Goal: Obtain resource: Download file/media

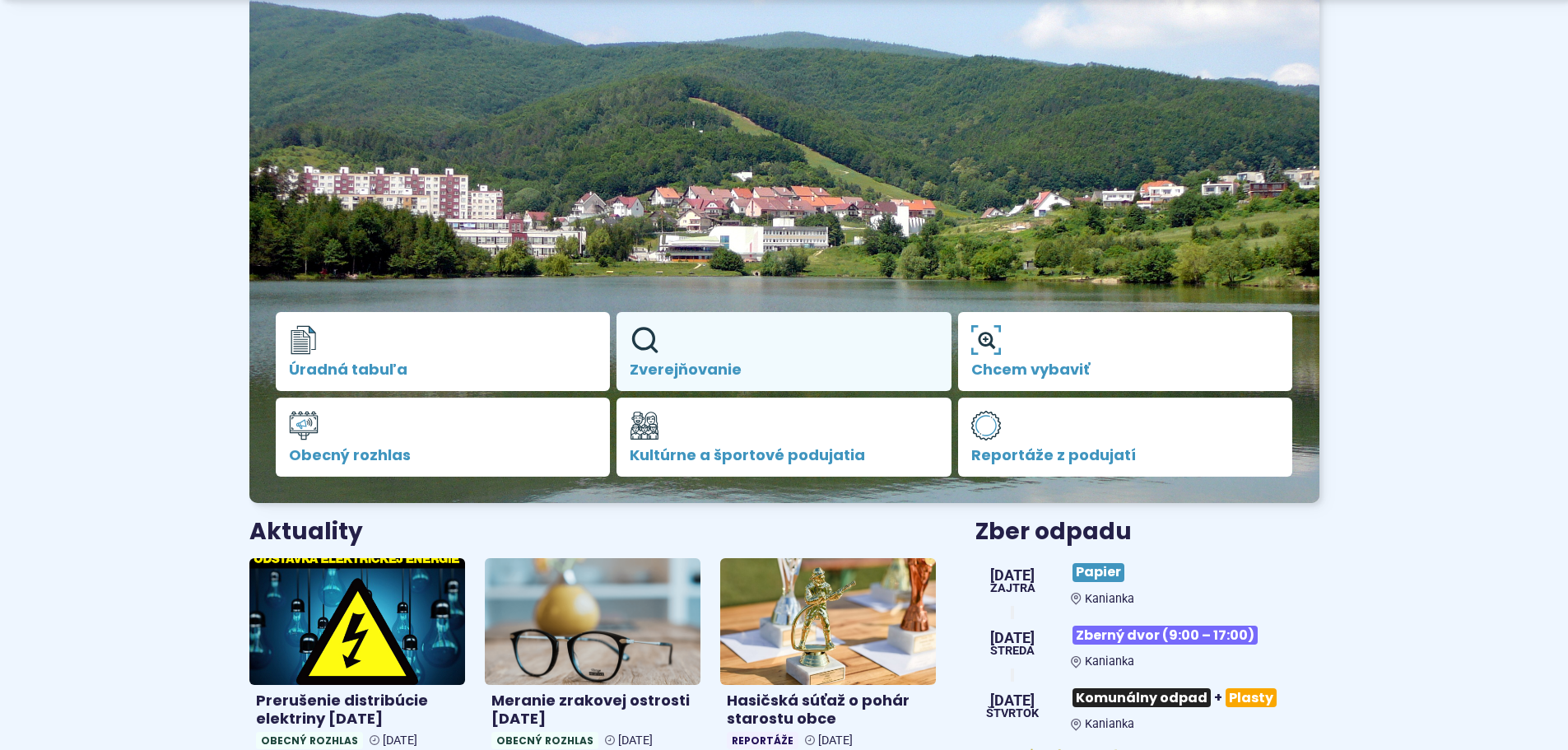
scroll to position [165, 0]
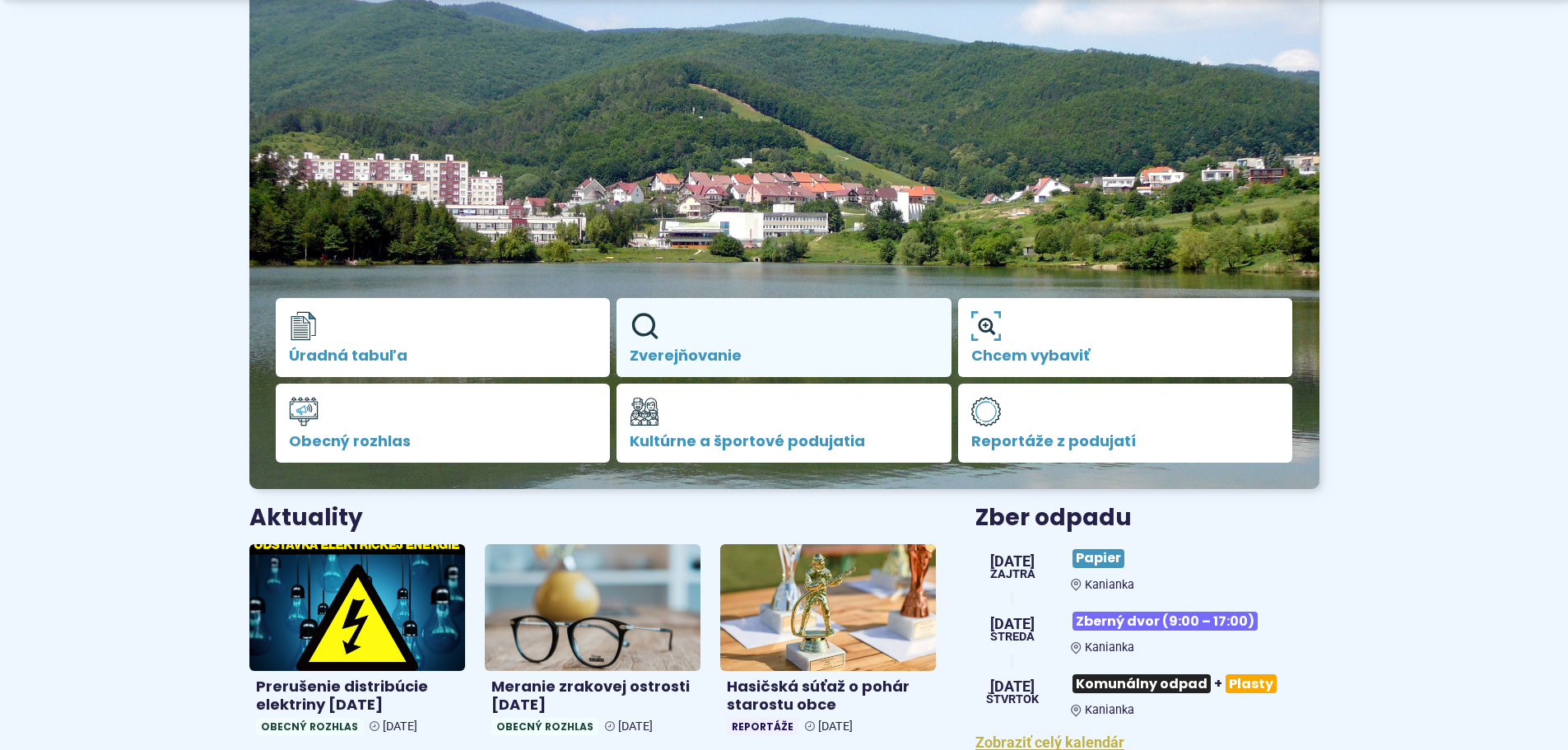
click at [645, 329] on icon at bounding box center [644, 326] width 30 height 30
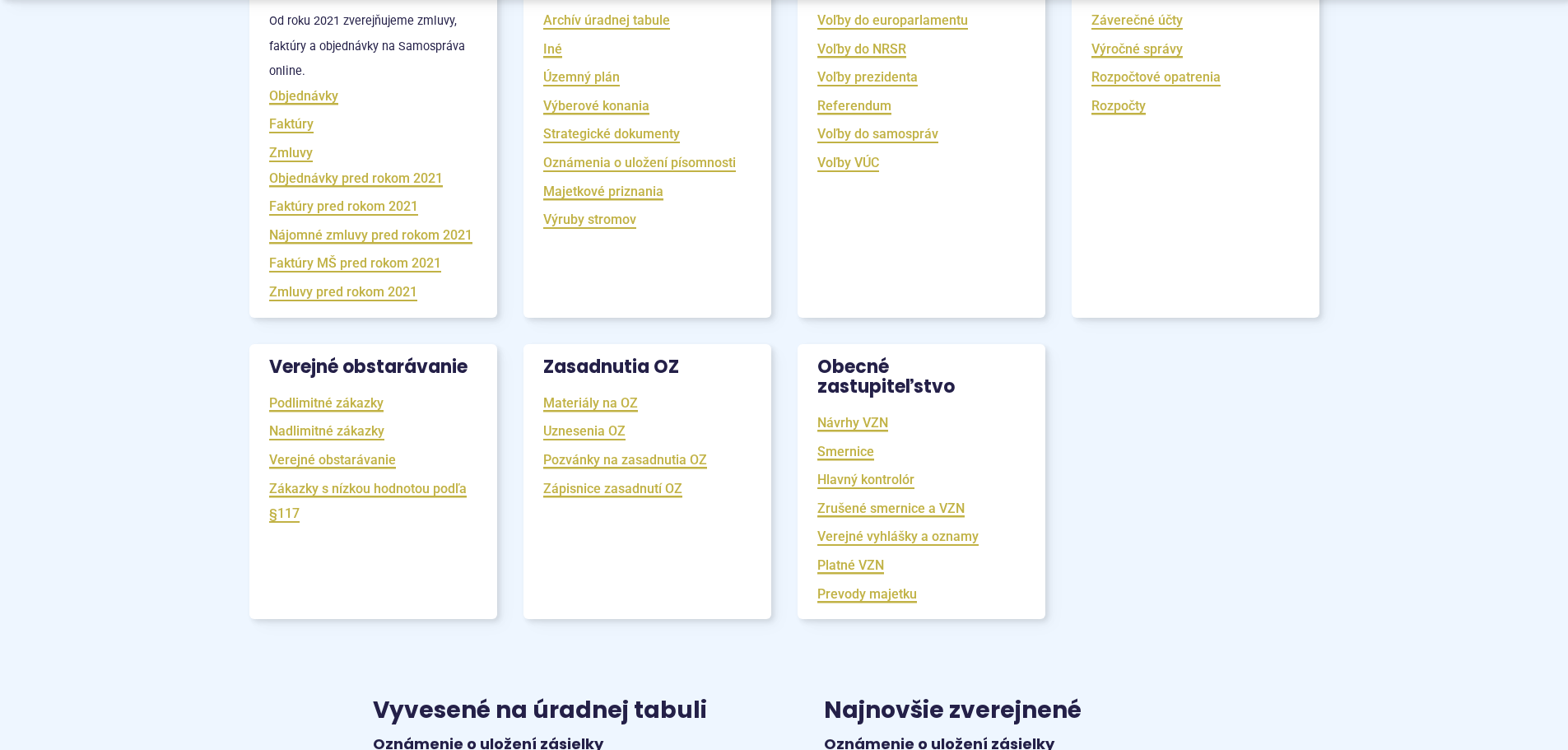
scroll to position [412, 0]
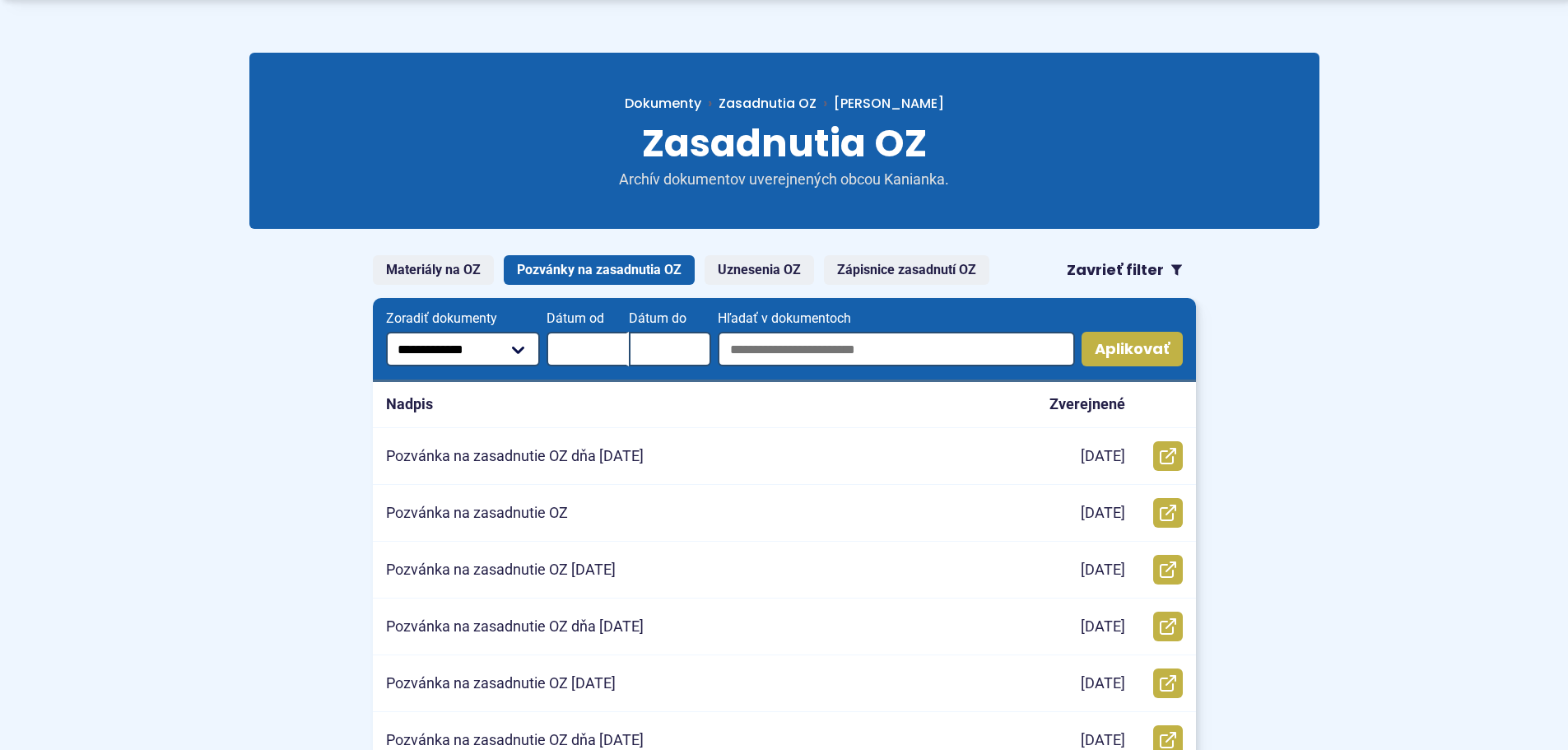
scroll to position [165, 0]
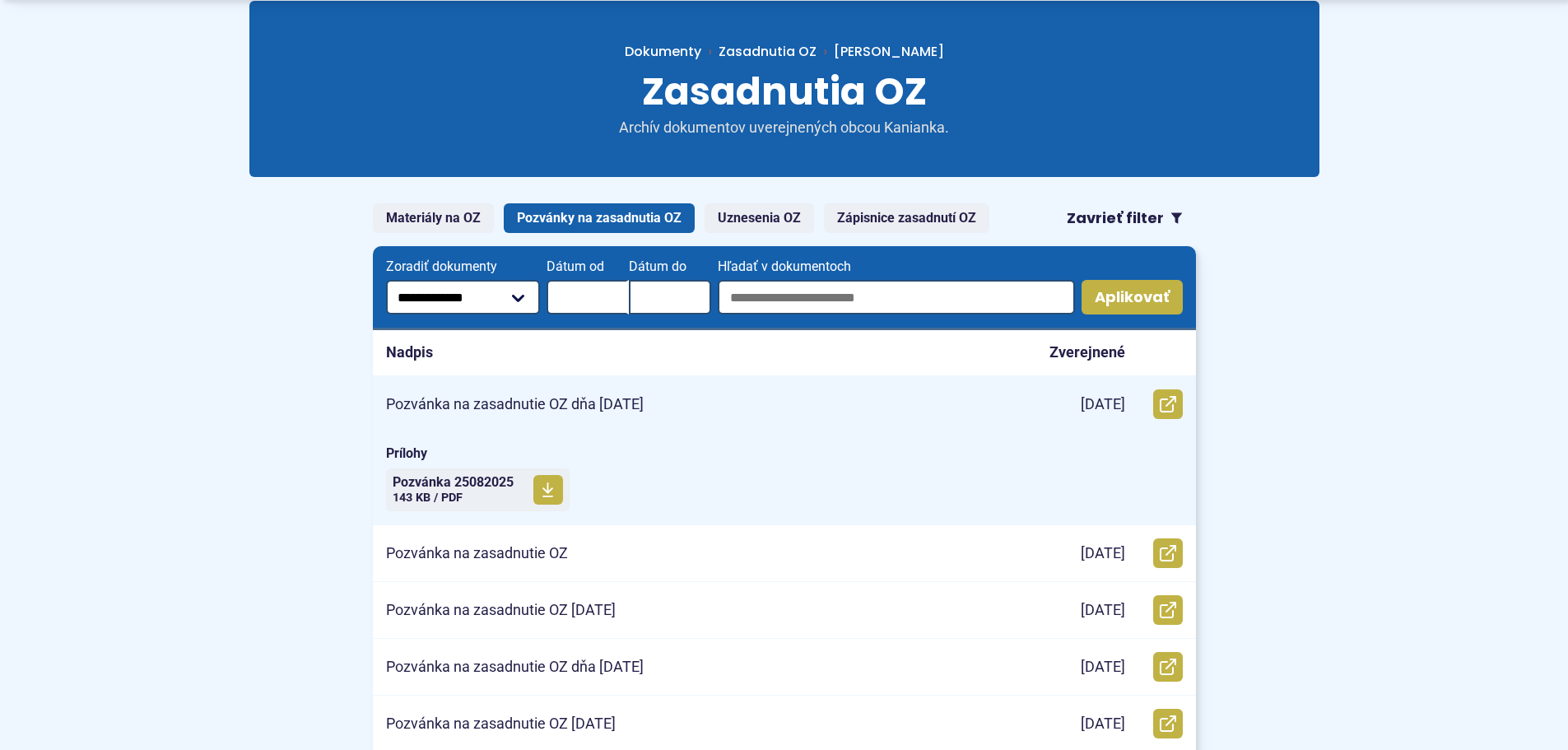
click at [1012, 403] on div "Pozvánka na zasadnutie OZ dňa 26.8.2025" at bounding box center [693, 404] width 642 height 56
click at [507, 485] on span "Pozvánka 25082025" at bounding box center [452, 483] width 121 height 14
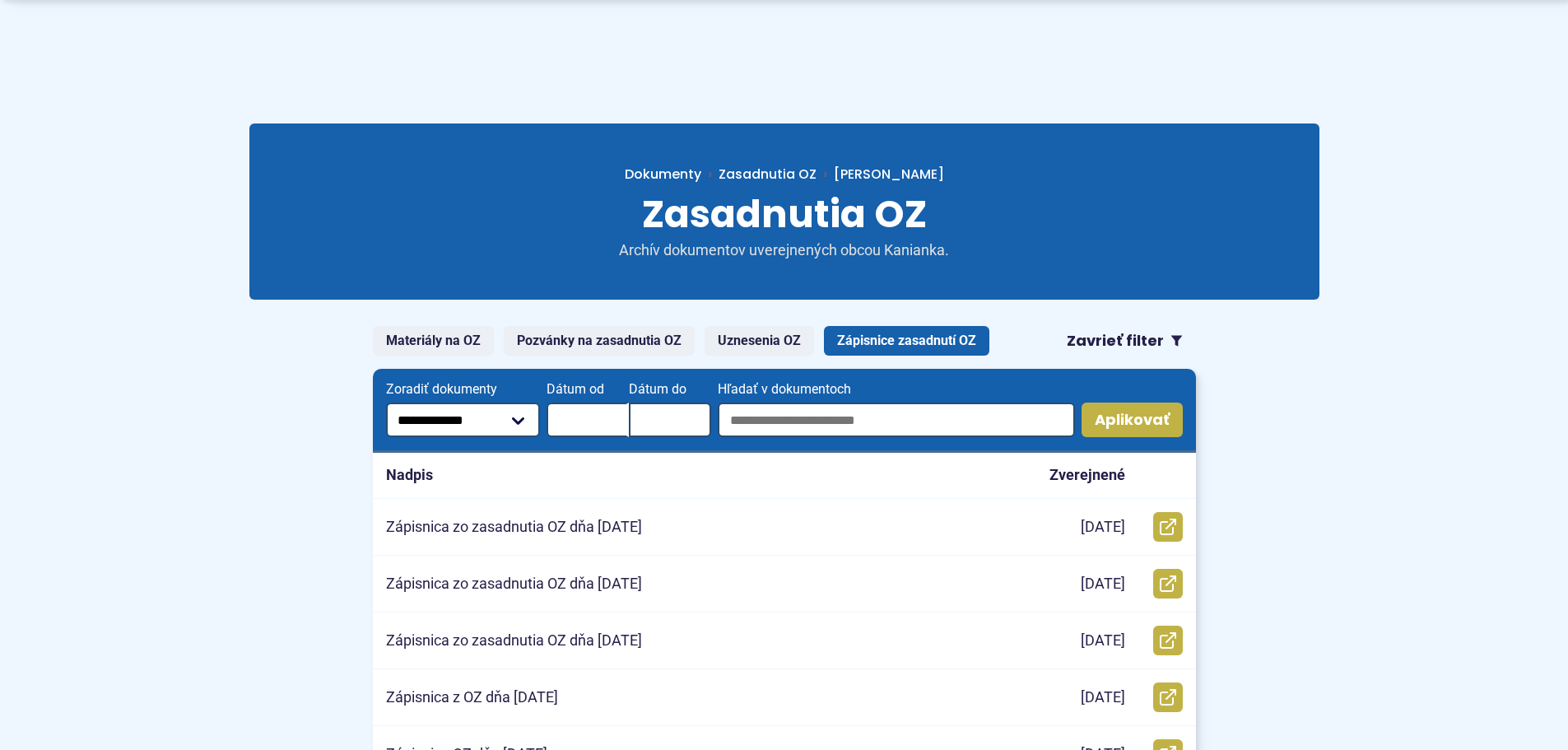
scroll to position [82, 0]
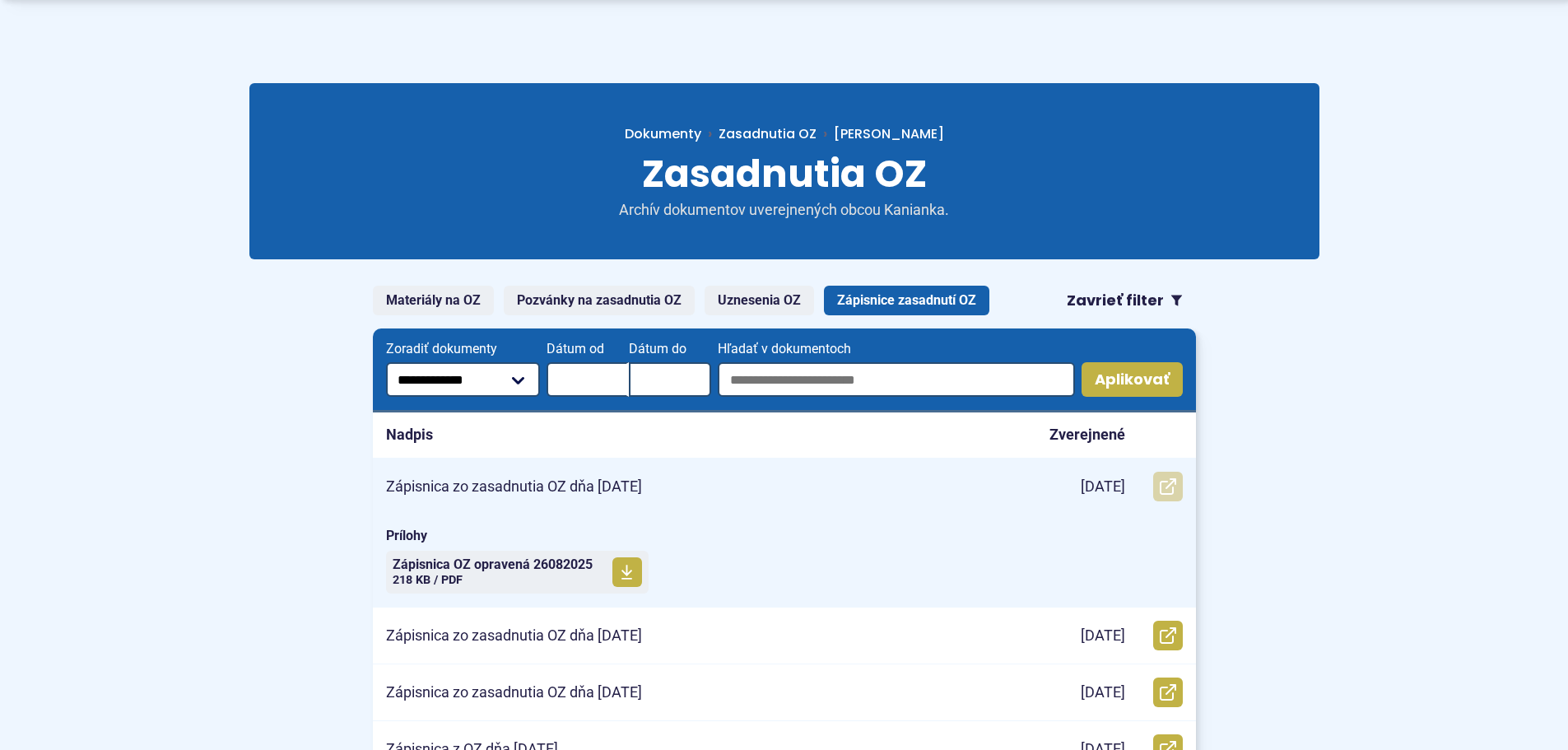
click at [1160, 485] on use at bounding box center [1168, 486] width 16 height 16
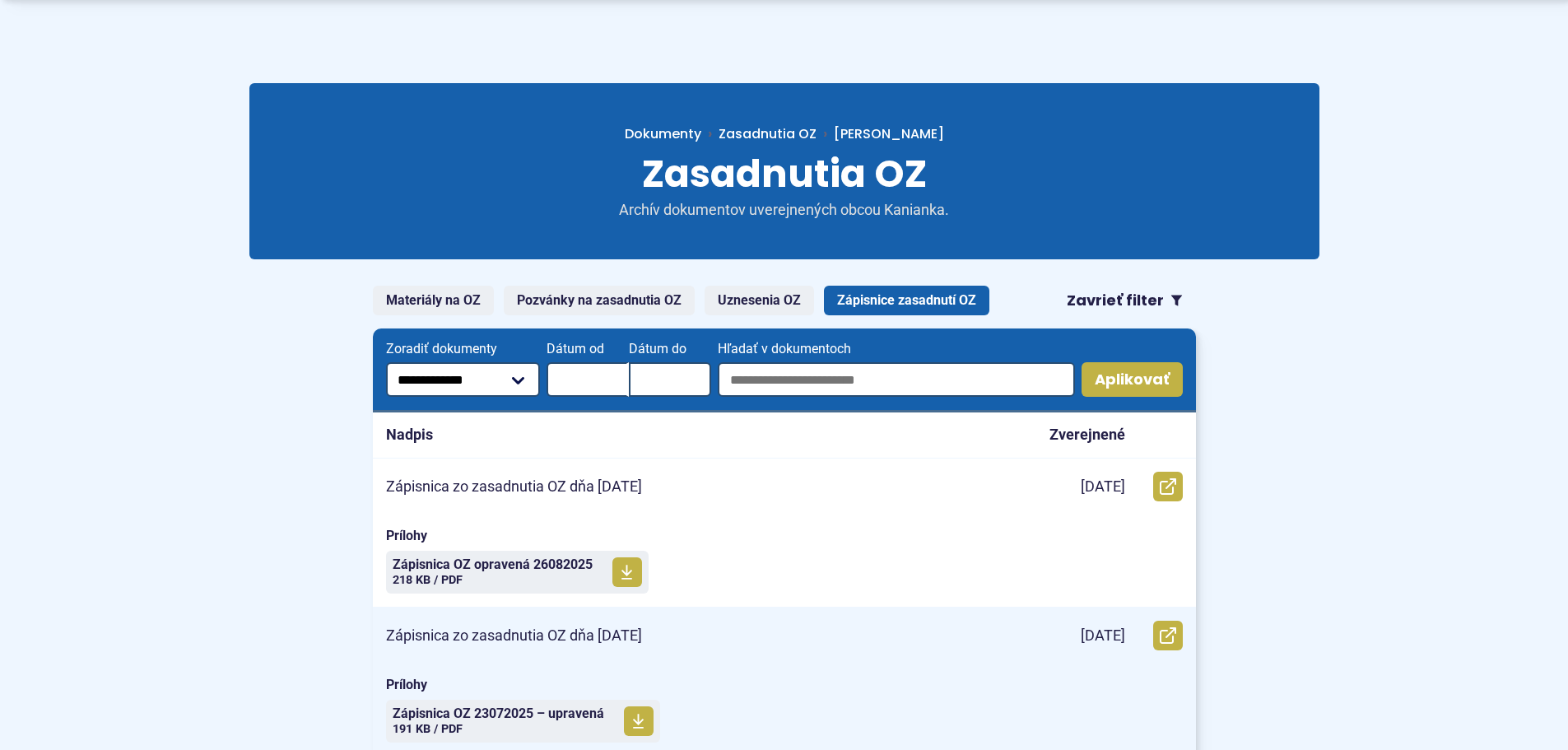
click at [625, 633] on p "Zápisnica zo zasadnutia OZ dňa 23.07.2025" at bounding box center [514, 637] width 256 height 19
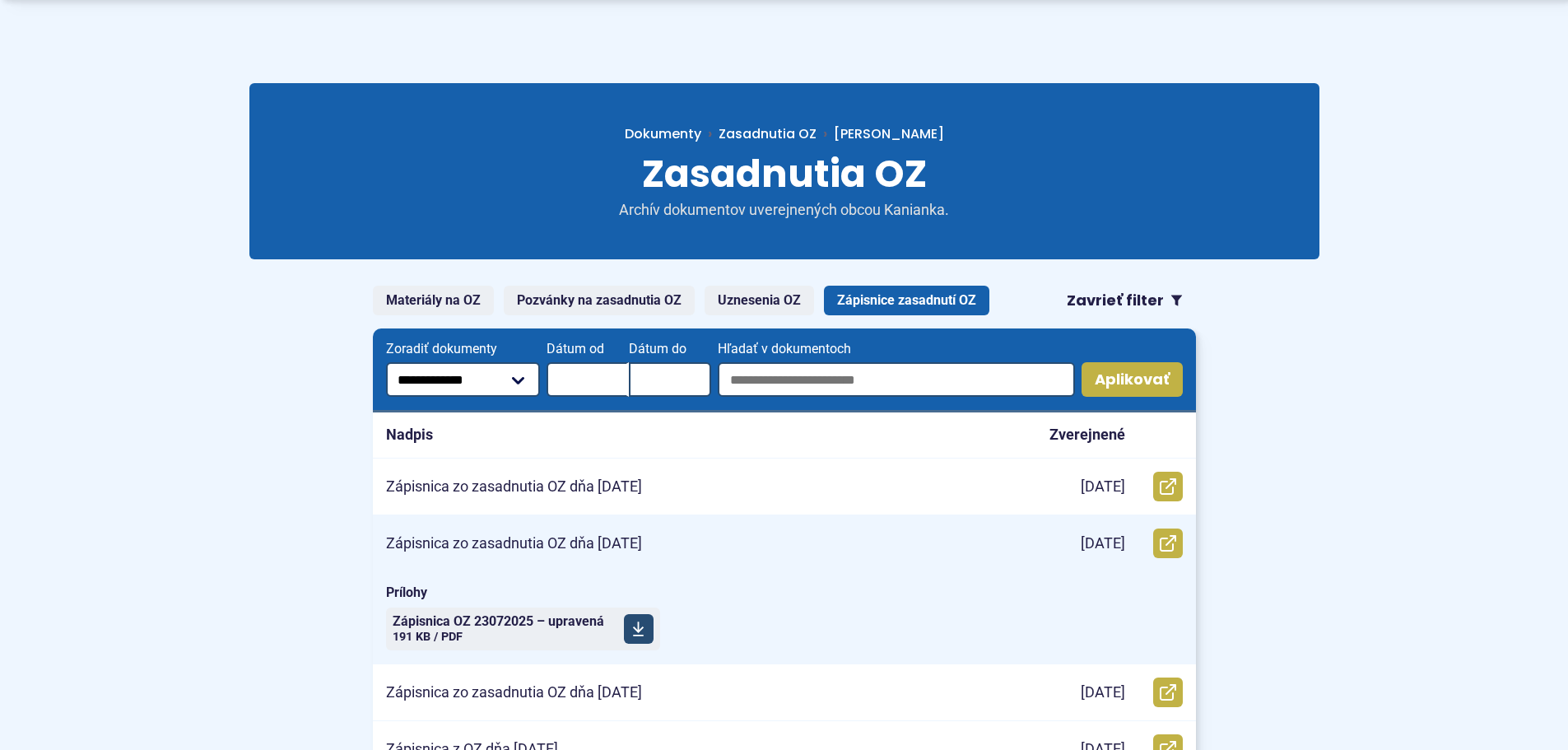
click at [622, 627] on link "Stiahnuť súbor Zápisnica OZ 23072025 – upravená Veľkosť a typ súboru 191 KB / P…" at bounding box center [523, 629] width 274 height 43
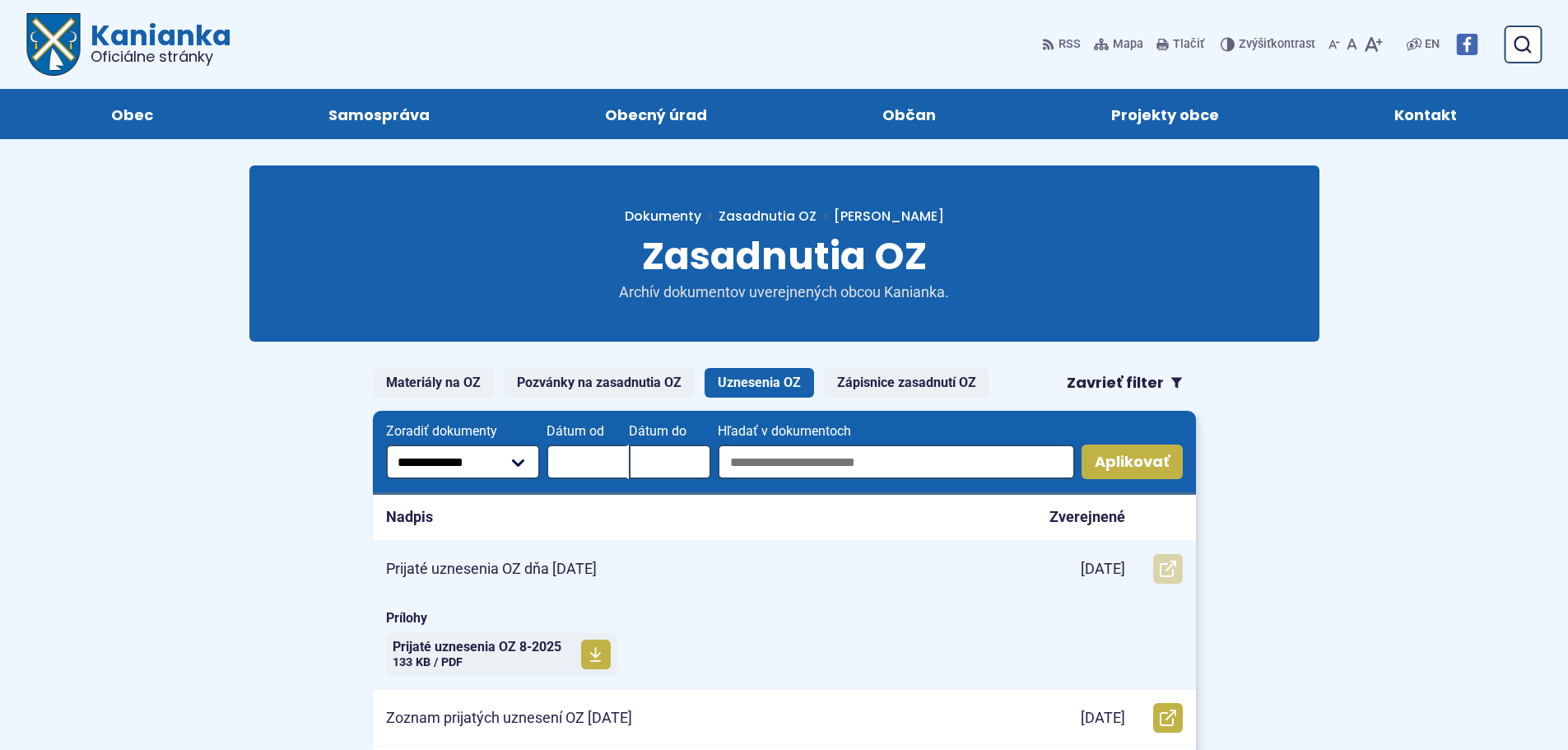
click at [1175, 573] on icon at bounding box center [1168, 569] width 16 height 16
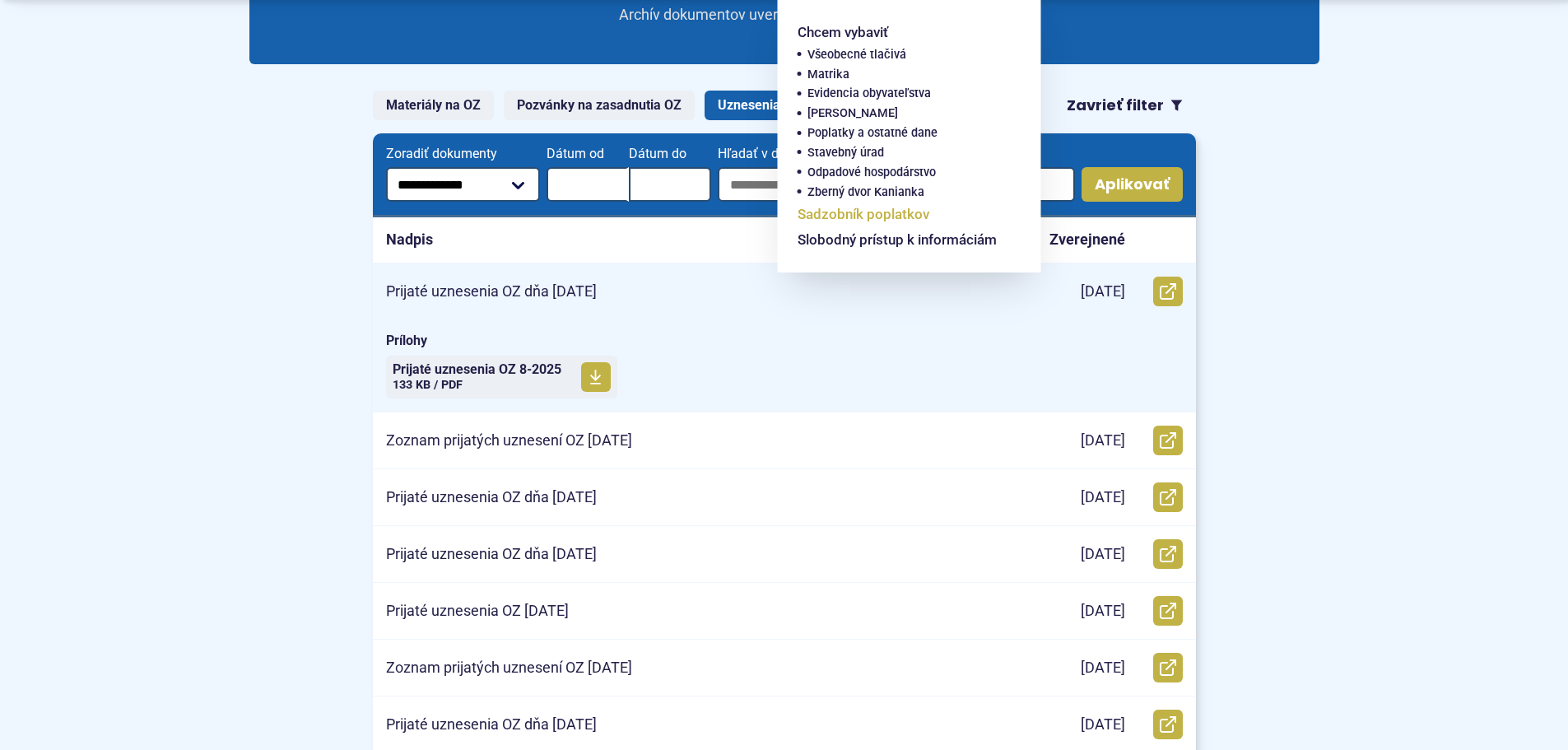
scroll to position [329, 0]
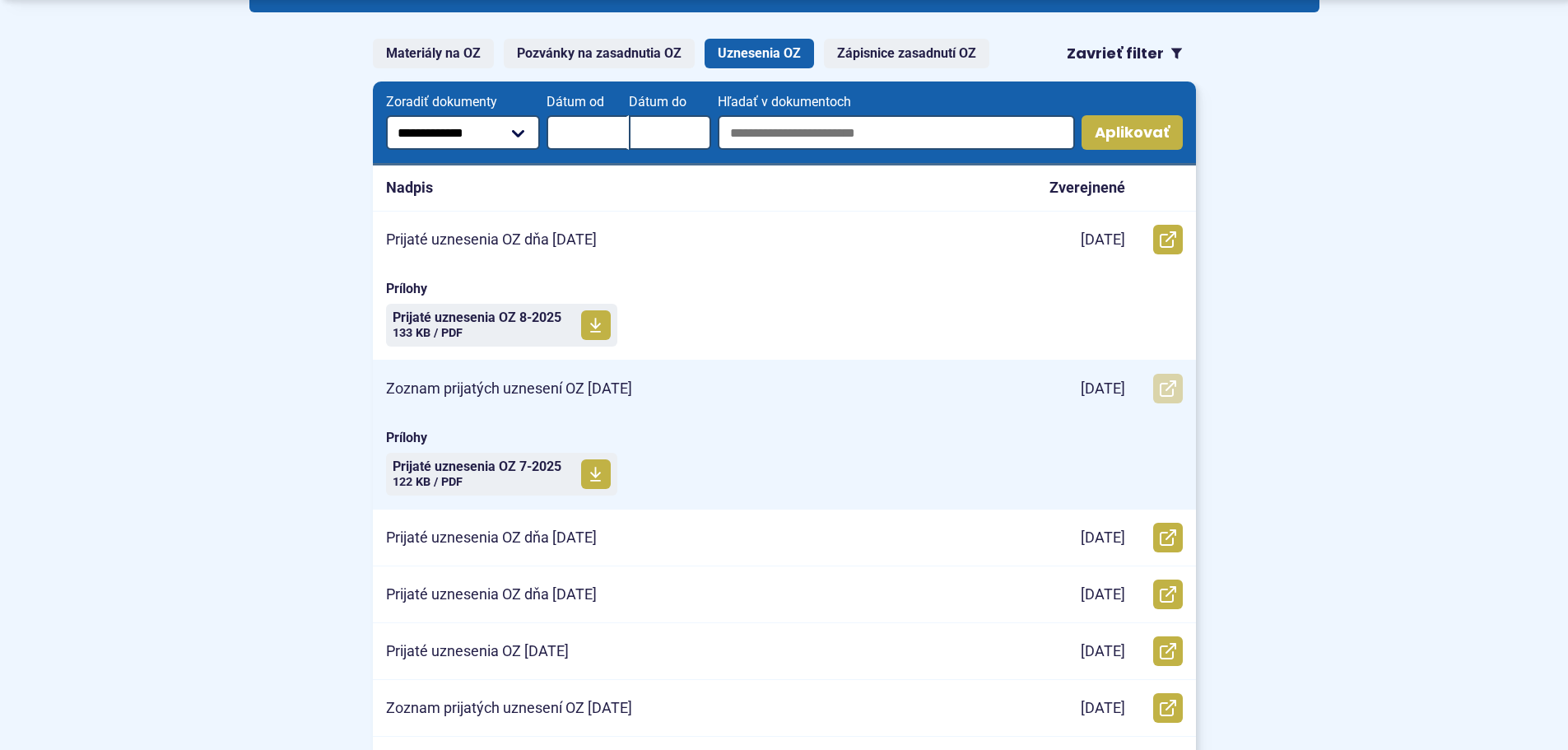
click at [1177, 391] on link "Otvoriť document Zoznam prijatých uznesení OZ 23.07.2025 v novom okne." at bounding box center [1168, 389] width 30 height 30
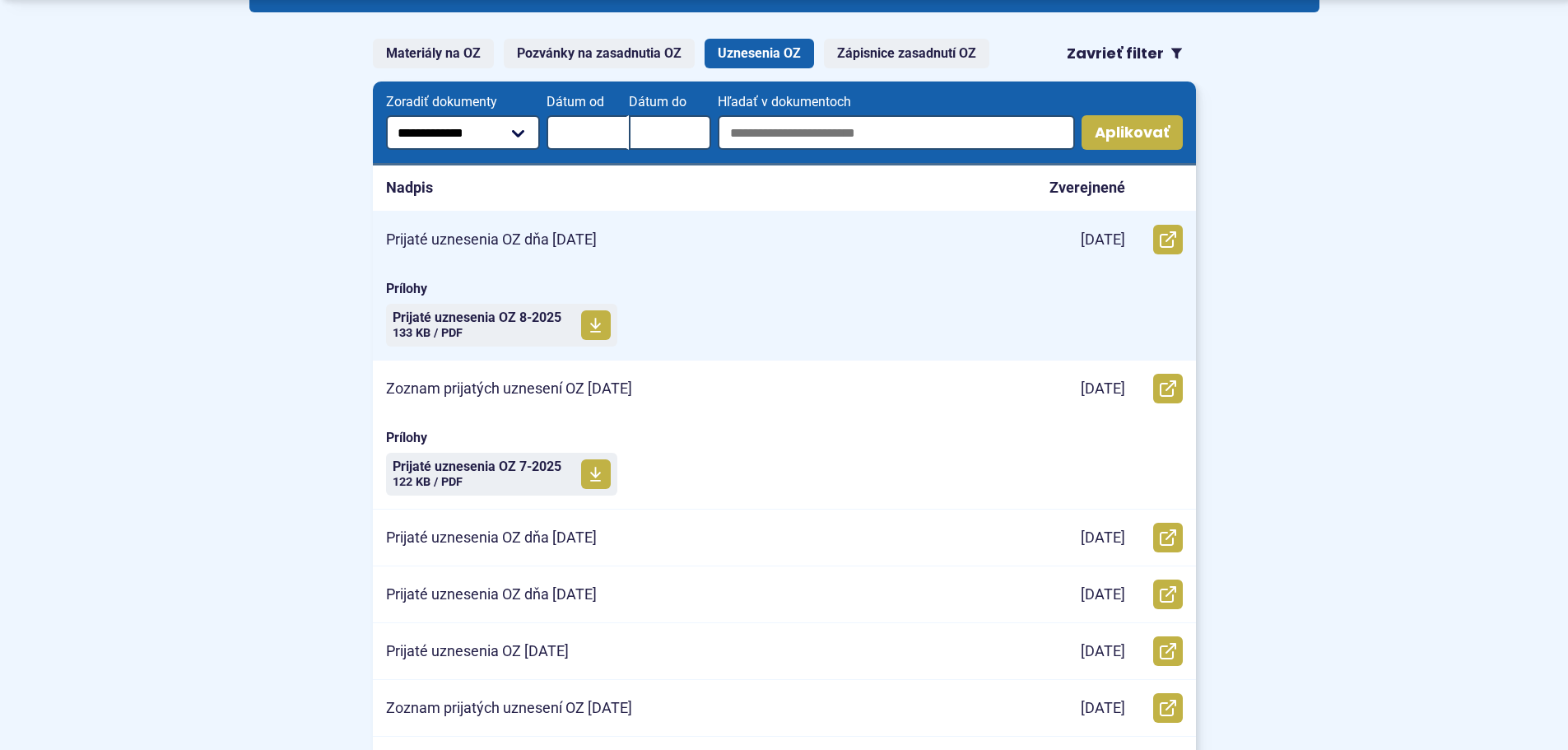
click at [568, 249] on p "Prijaté uznesenia OZ dňa 26.08.2025" at bounding box center [492, 240] width 211 height 19
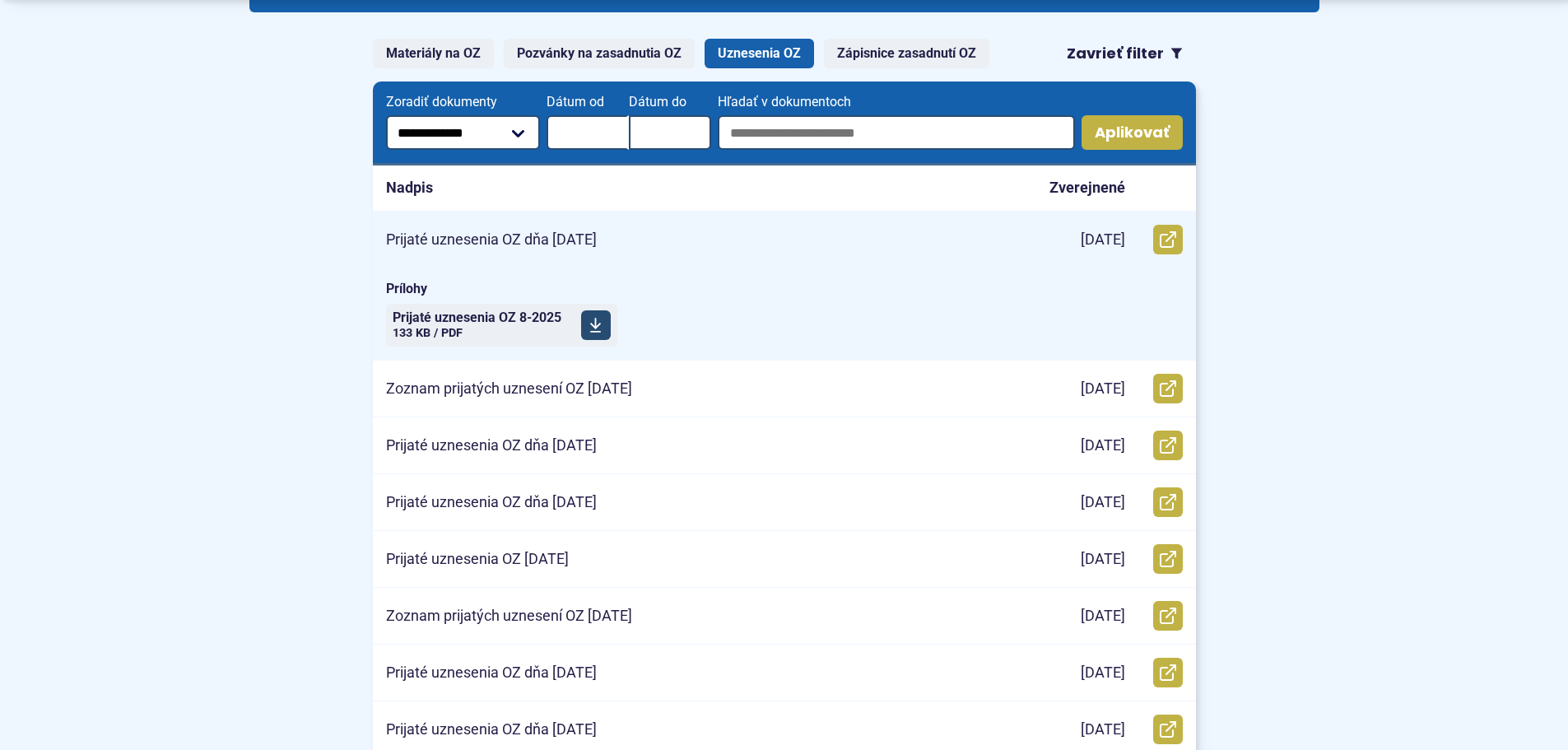
click at [589, 327] on span at bounding box center [596, 325] width 30 height 30
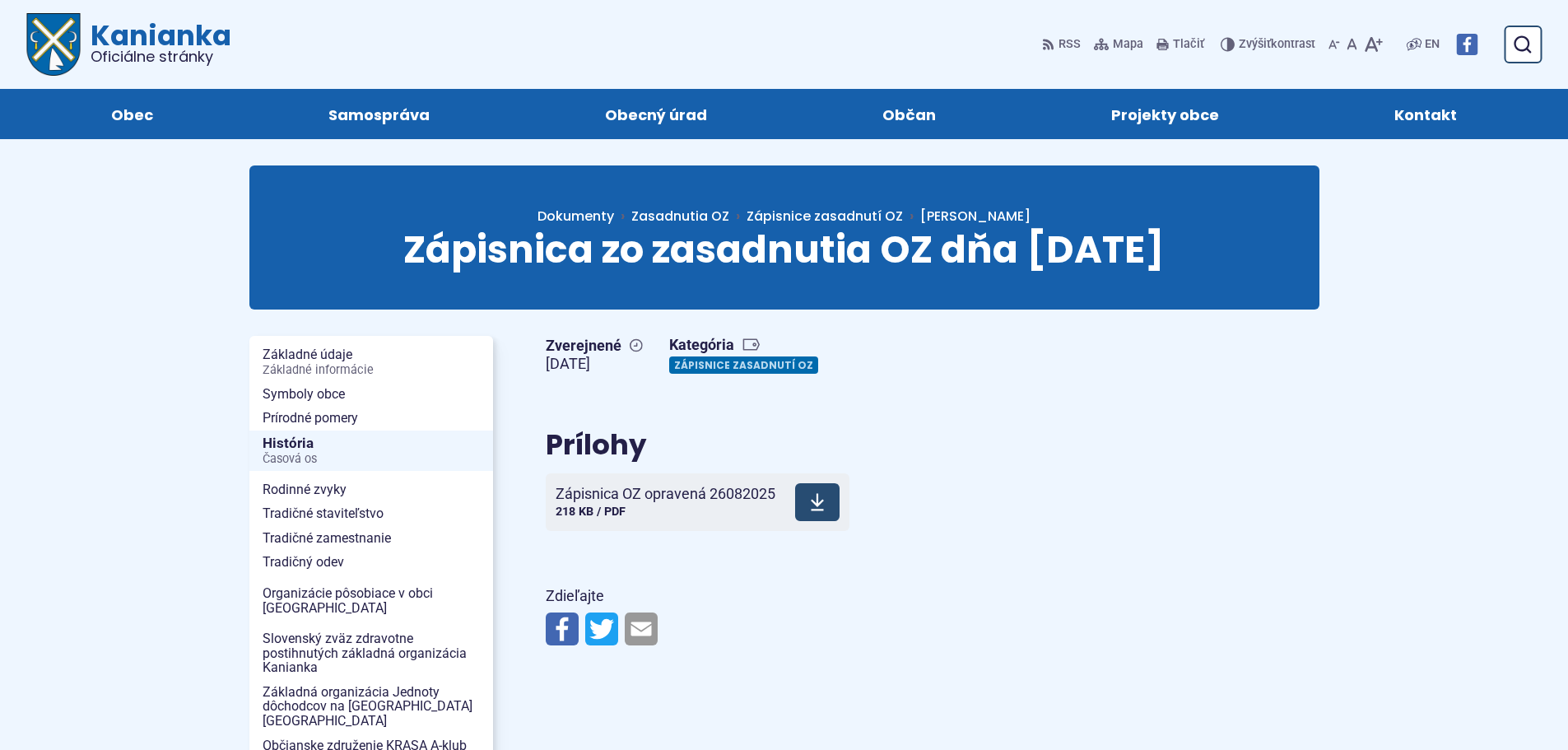
click at [820, 511] on use at bounding box center [817, 503] width 14 height 17
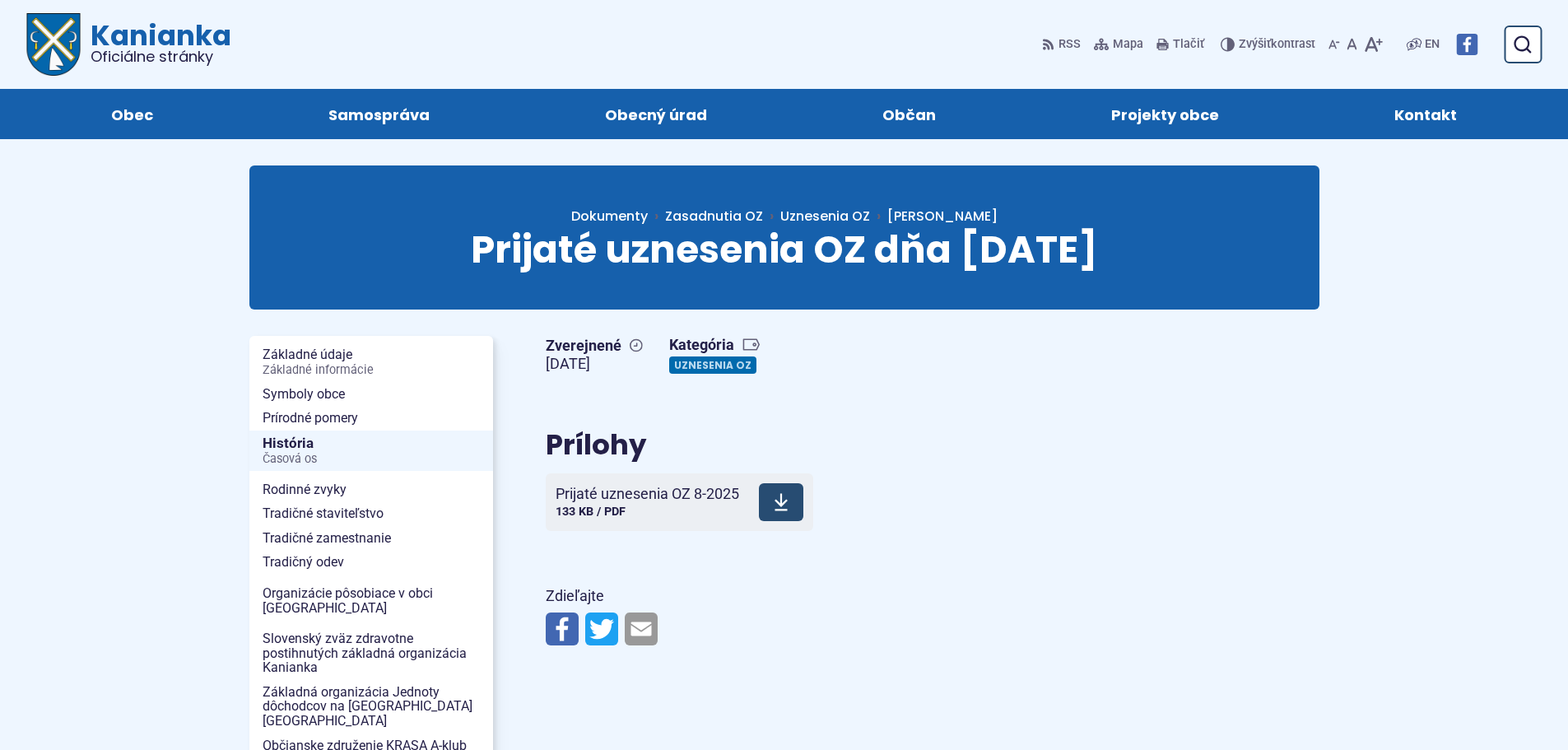
click at [811, 510] on link "Stiahnuť súbor Prijaté uznesenia OZ 8-2025 133 KB / PDF" at bounding box center [679, 502] width 267 height 57
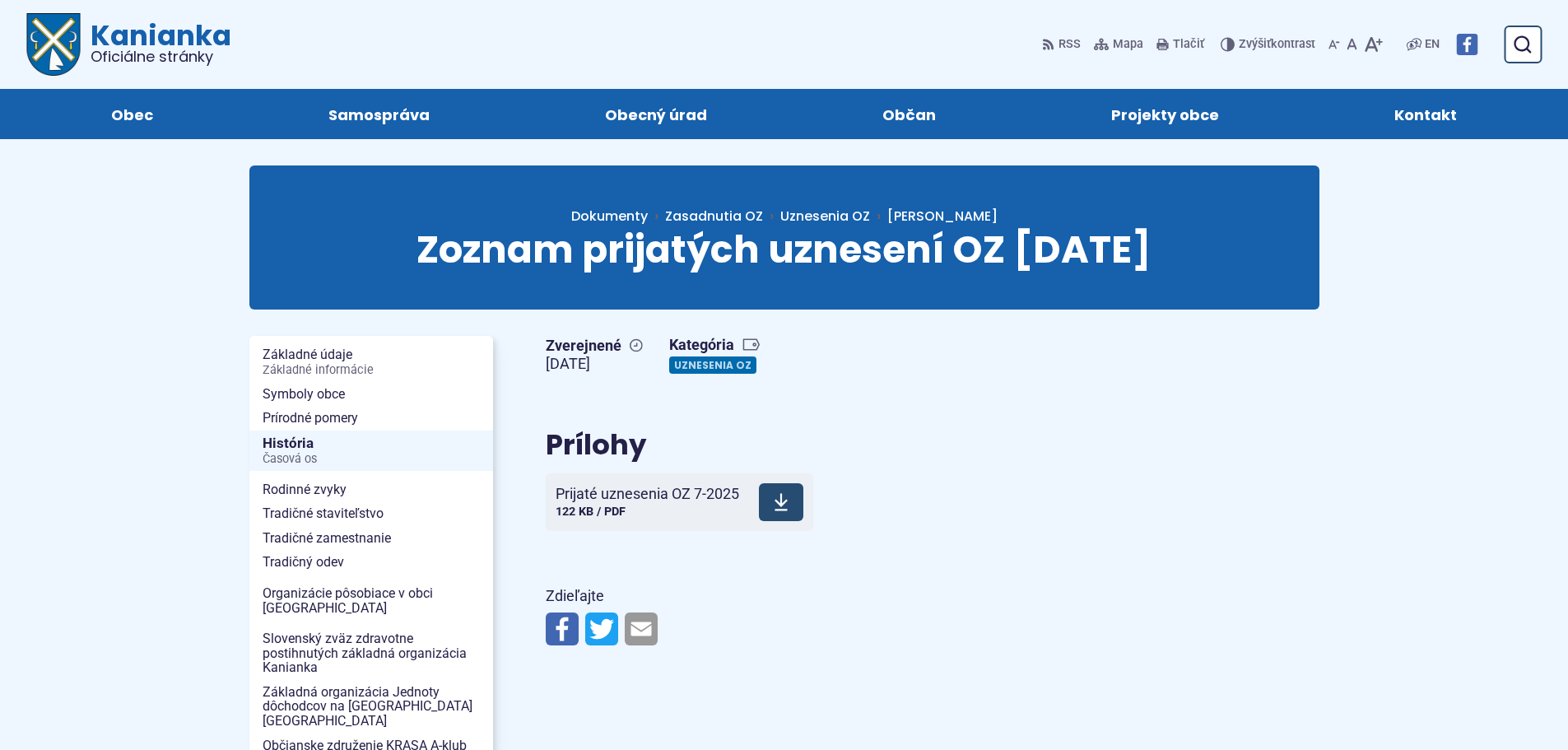
click at [780, 512] on icon at bounding box center [781, 502] width 15 height 19
